Goal: Task Accomplishment & Management: Complete application form

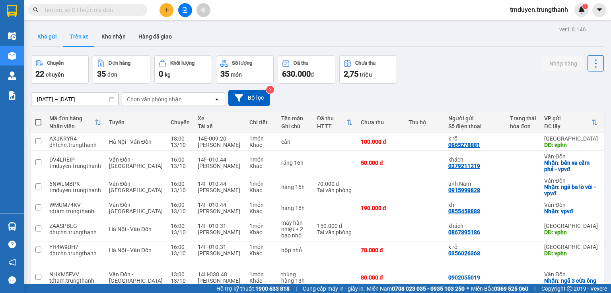
click at [53, 37] on button "Kho gửi" at bounding box center [47, 36] width 32 height 19
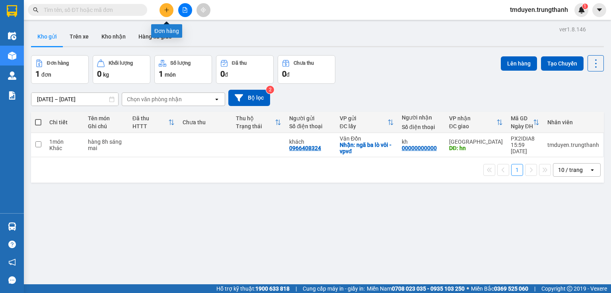
click at [165, 12] on icon "plus" at bounding box center [167, 10] width 6 height 6
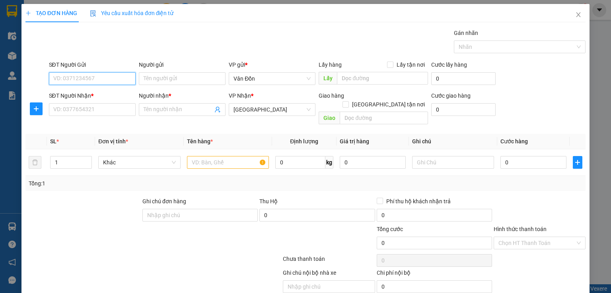
click at [105, 80] on input "SĐT Người Gửi" at bounding box center [92, 78] width 87 height 13
click at [93, 95] on div "0832884896 - khách" at bounding box center [91, 94] width 76 height 9
type input "0832884896"
type input "khách"
type input "cp -lxe"
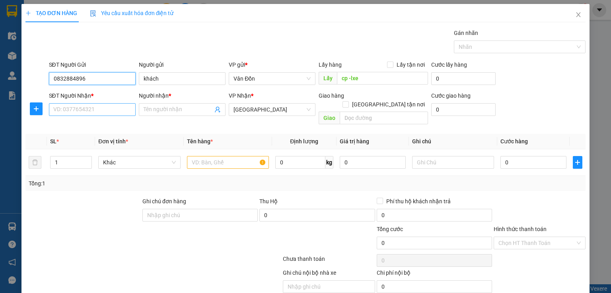
type input "0832884896"
click at [107, 109] on input "SĐT Người Nhận *" at bounding box center [92, 109] width 87 height 13
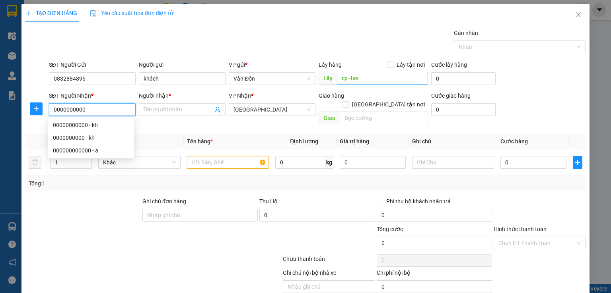
type input "0000000000"
click at [365, 80] on input "cp -lxe" at bounding box center [382, 78] width 91 height 13
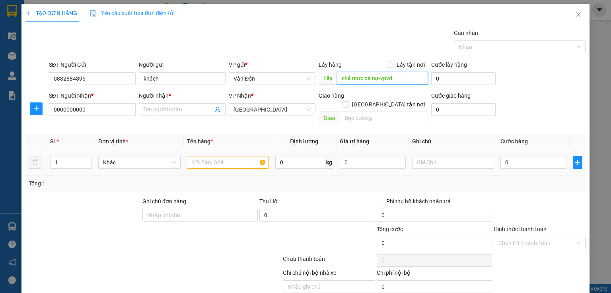
type input "chả mực bà nụ-vpvd"
click at [200, 156] on input "text" at bounding box center [228, 162] width 82 height 13
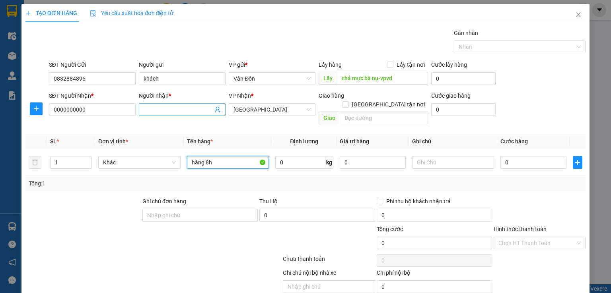
type input "hàng 8h"
click at [154, 105] on input "Người nhận *" at bounding box center [178, 109] width 69 height 9
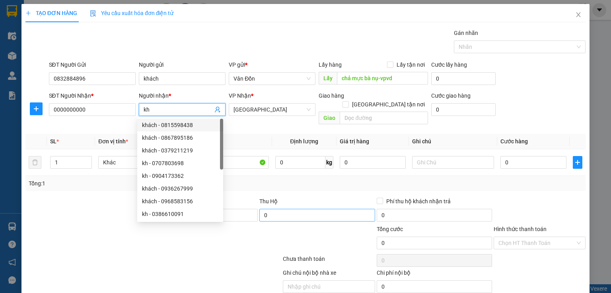
scroll to position [25, 0]
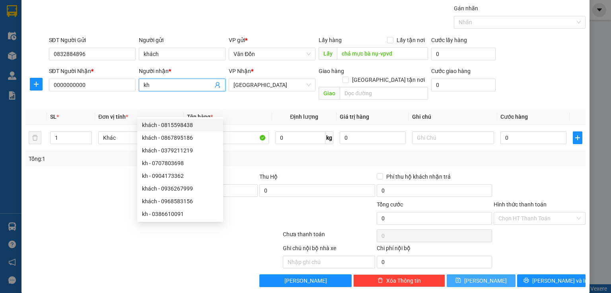
type input "kh"
click at [482, 277] on span "[PERSON_NAME]" at bounding box center [485, 281] width 43 height 9
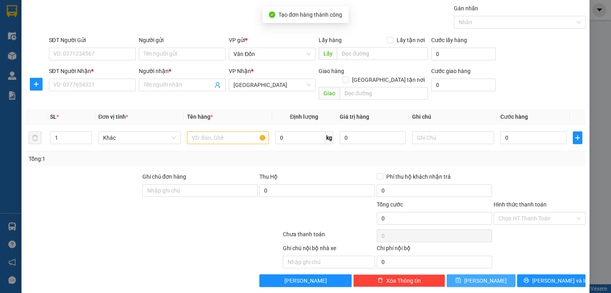
scroll to position [0, 0]
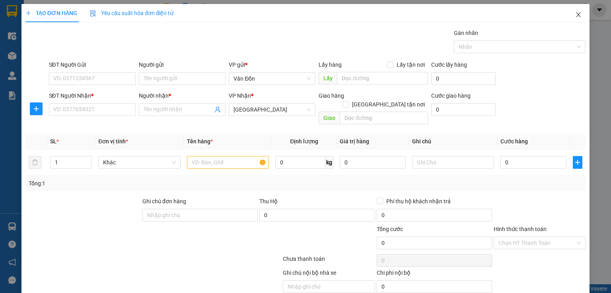
click at [575, 17] on icon "close" at bounding box center [578, 15] width 6 height 6
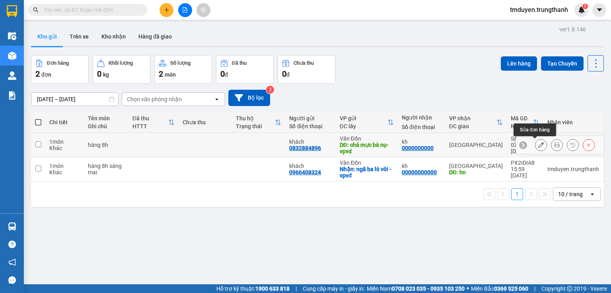
click at [538, 146] on icon at bounding box center [541, 145] width 6 height 6
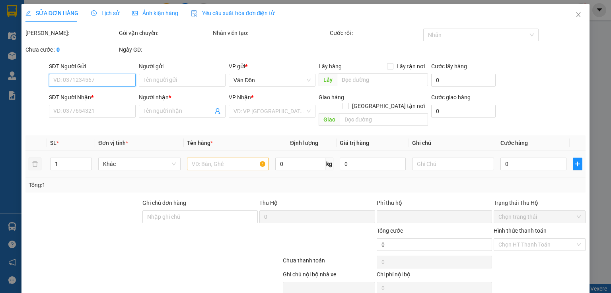
type input "0832884896"
type input "khách"
type input "chả mực bà nụ-vpvd"
type input "0000000000"
type input "kh"
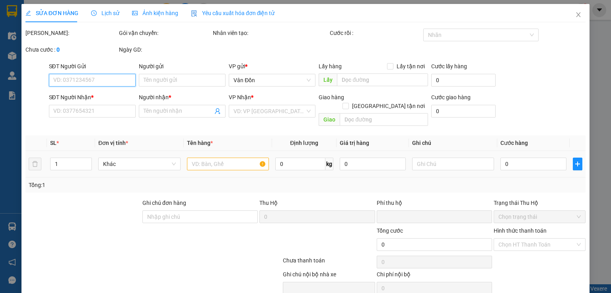
type input "0"
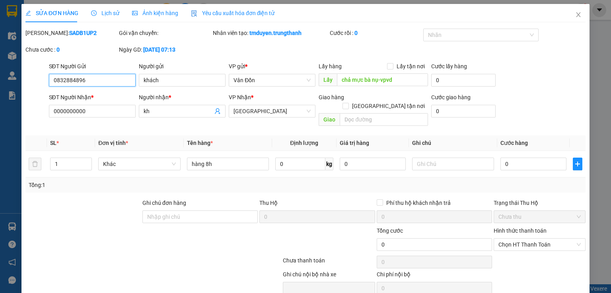
click at [105, 80] on input "0832884896" at bounding box center [92, 80] width 87 height 13
type input "0"
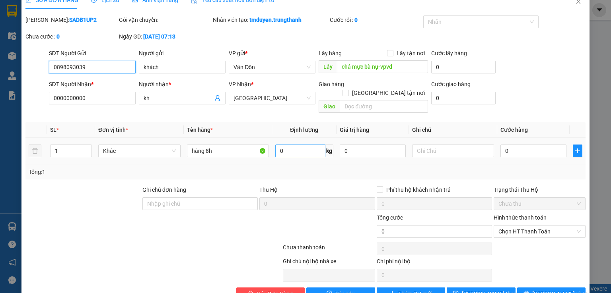
scroll to position [27, 0]
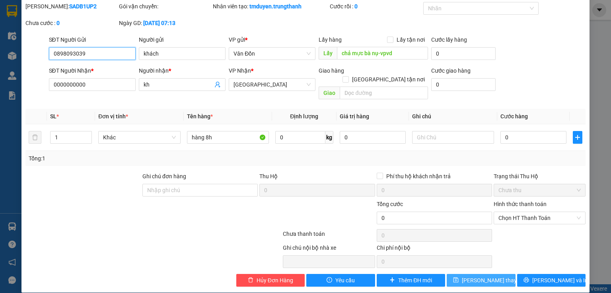
type input "0898093039"
click at [472, 276] on span "Lưu thay đổi" at bounding box center [494, 280] width 64 height 9
